Goal: Information Seeking & Learning: Learn about a topic

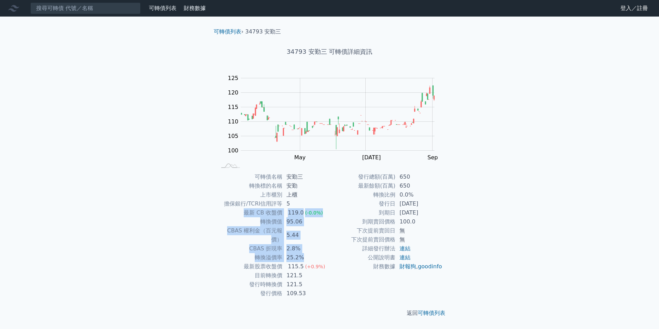
drag, startPoint x: 245, startPoint y: 213, endPoint x: 304, endPoint y: 244, distance: 66.6
click at [304, 244] on tbody "可轉債名稱 安勤三 轉換標的名稱 安勤 上市櫃別 上櫃 擔保銀行/TCRI信用評等 5 最新 CB 收盤價 119.0 (-0.0%) 轉換價值 95.06 …" at bounding box center [273, 234] width 113 height 125
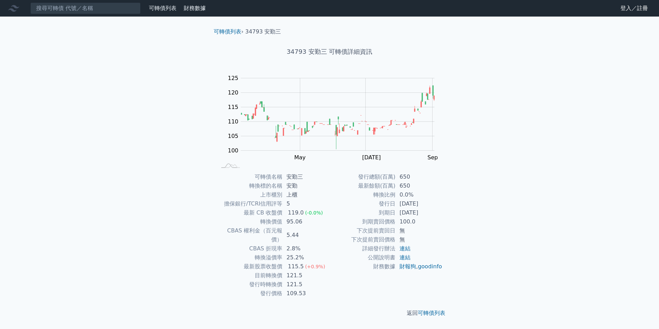
drag, startPoint x: 304, startPoint y: 244, endPoint x: 295, endPoint y: 273, distance: 30.0
click at [295, 280] on td "121.5" at bounding box center [305, 284] width 47 height 9
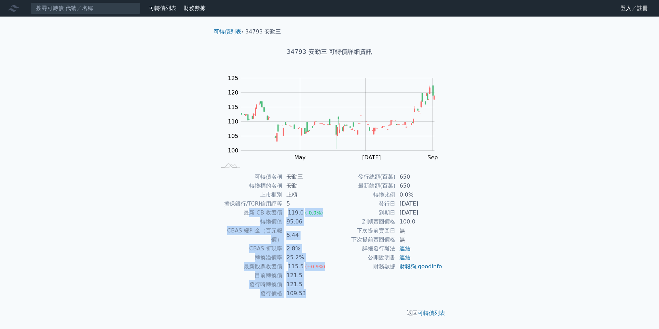
drag, startPoint x: 248, startPoint y: 215, endPoint x: 320, endPoint y: 283, distance: 99.3
click at [320, 283] on tbody "可轉債名稱 安勤三 轉換標的名稱 安勤 上市櫃別 上櫃 擔保銀行/TCRI信用評等 5 最新 CB 收盤價 119.0 (-0.0%) 轉換價值 95.06 …" at bounding box center [273, 234] width 113 height 125
click at [320, 289] on td "109.53" at bounding box center [305, 293] width 47 height 9
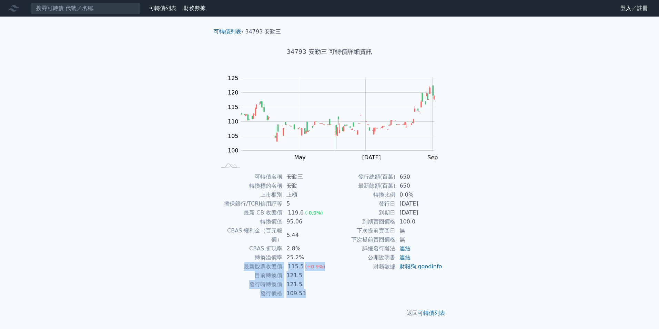
drag, startPoint x: 244, startPoint y: 260, endPoint x: 319, endPoint y: 285, distance: 79.2
click at [319, 285] on tbody "可轉債名稱 安勤三 轉換標的名稱 安勤 上市櫃別 上櫃 擔保銀行/TCRI信用評等 5 最新 CB 收盤價 119.0 (-0.0%) 轉換價值 95.06 …" at bounding box center [273, 234] width 113 height 125
click at [227, 30] on link "可轉債列表" at bounding box center [228, 31] width 28 height 7
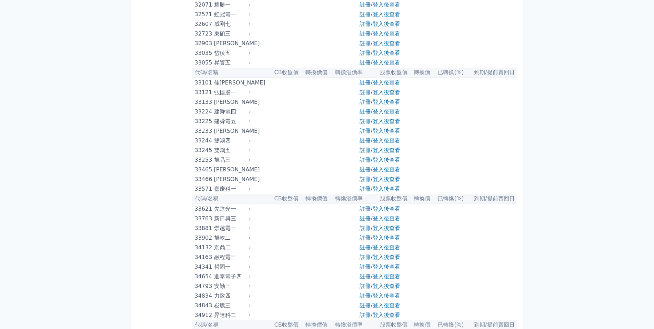
scroll to position [1172, 0]
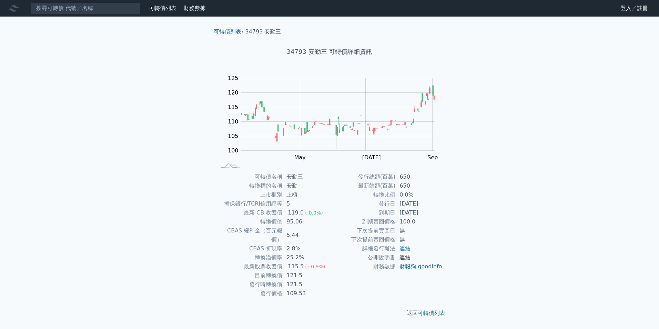
click at [406, 258] on link "連結" at bounding box center [405, 257] width 11 height 7
